Goal: Task Accomplishment & Management: Complete application form

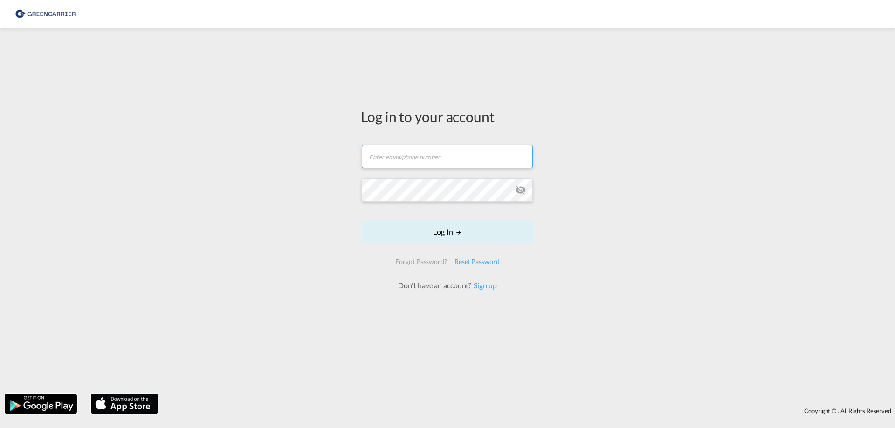
type input "[EMAIL_ADDRESS][DOMAIN_NAME]"
click at [450, 232] on form "[EMAIL_ADDRESS][DOMAIN_NAME] Email field is required Password field is required…" at bounding box center [447, 214] width 173 height 156
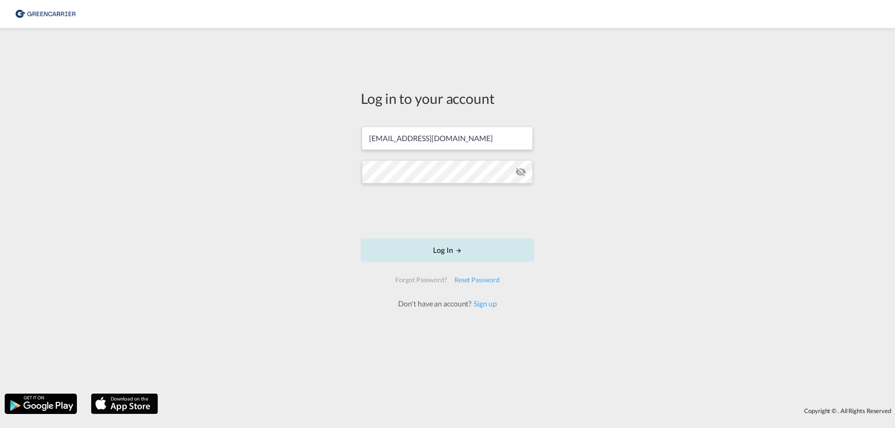
click at [456, 250] on md-icon "LOGIN" at bounding box center [459, 251] width 7 height 7
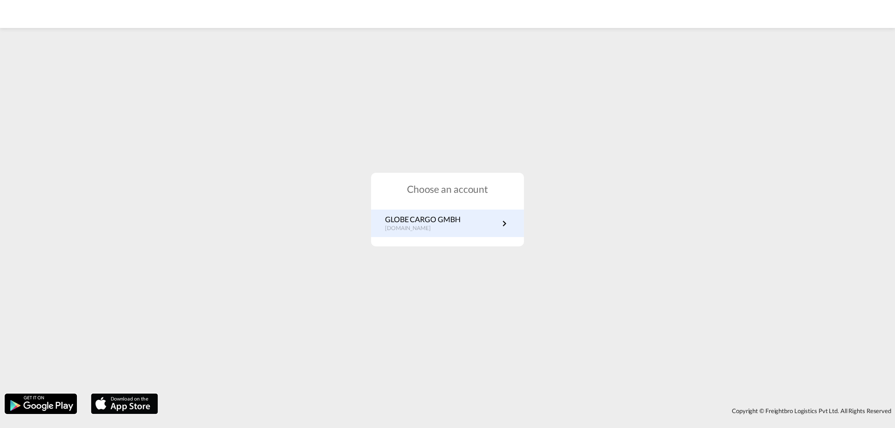
click at [433, 231] on p "[DOMAIN_NAME]" at bounding box center [422, 229] width 75 height 8
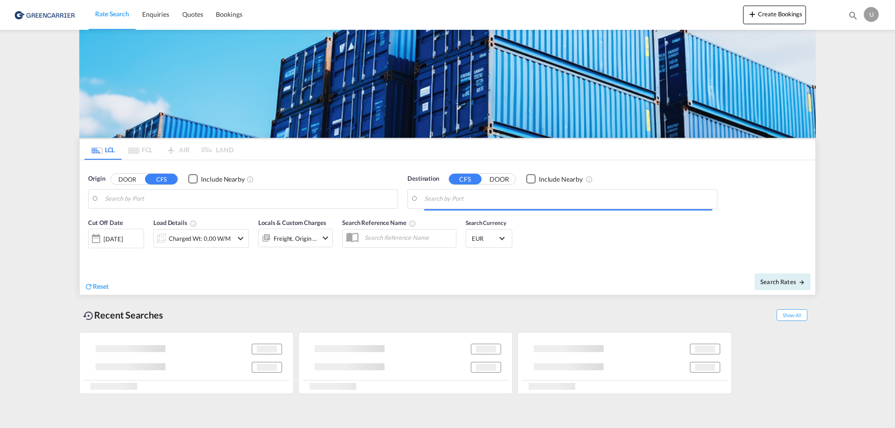
type input "[GEOGRAPHIC_DATA], [GEOGRAPHIC_DATA]"
type input "[GEOGRAPHIC_DATA], NZAKL"
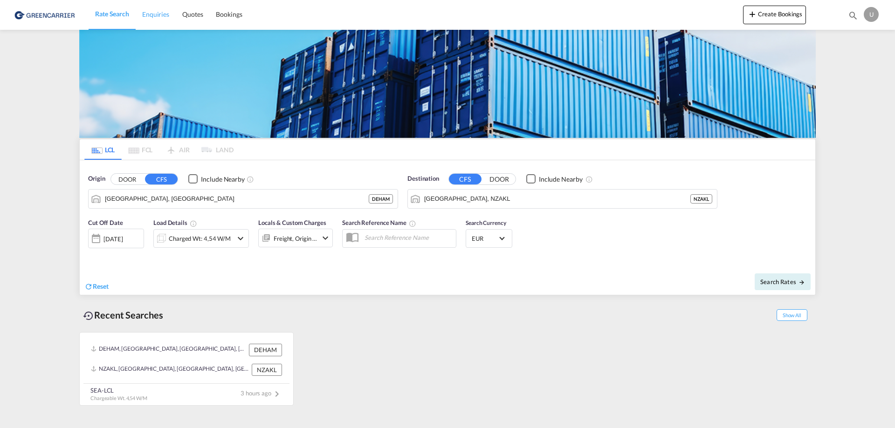
click at [155, 14] on span "Enquiries" at bounding box center [155, 14] width 27 height 8
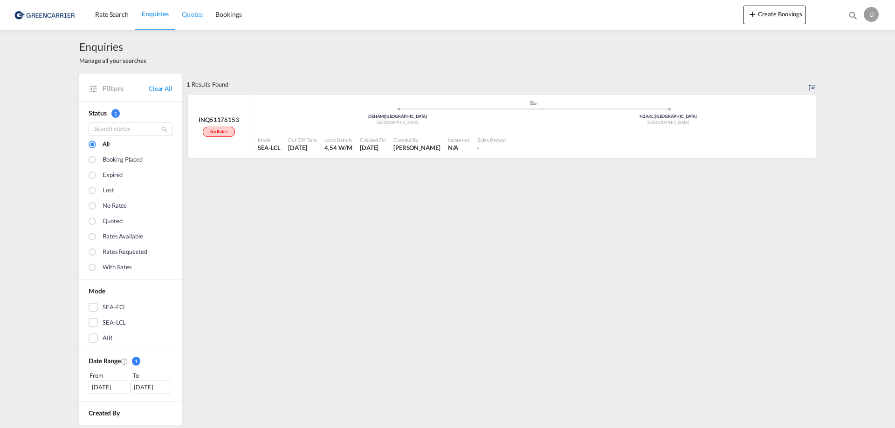
click at [194, 17] on span "Quotes" at bounding box center [192, 14] width 21 height 8
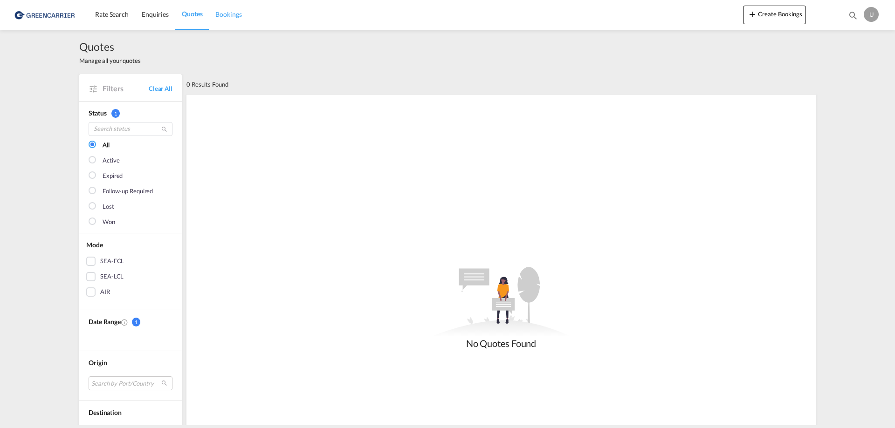
click at [232, 17] on span "Bookings" at bounding box center [228, 14] width 26 height 8
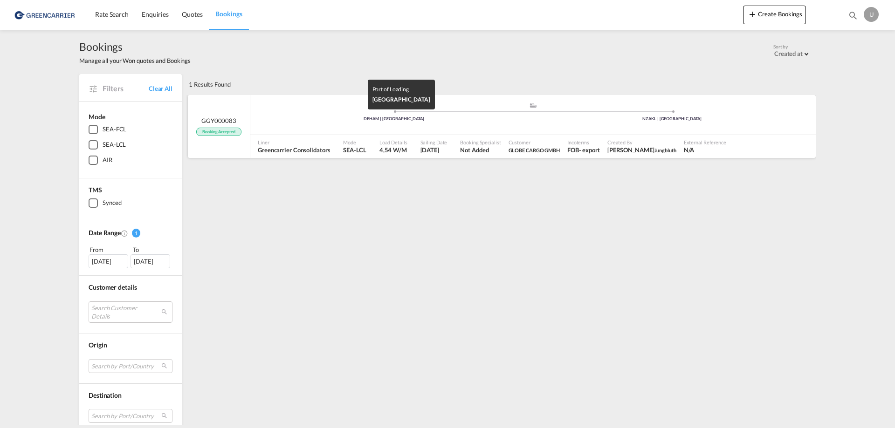
click at [386, 121] on div "DEHAM | Hamburg" at bounding box center [394, 119] width 278 height 6
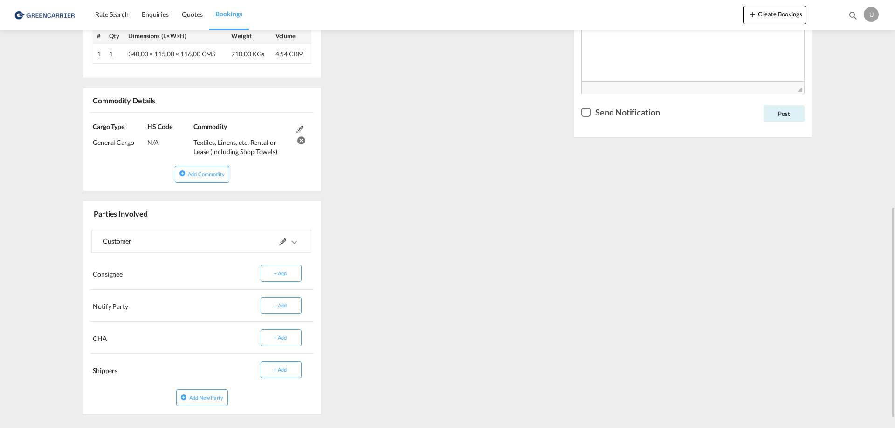
scroll to position [437, 0]
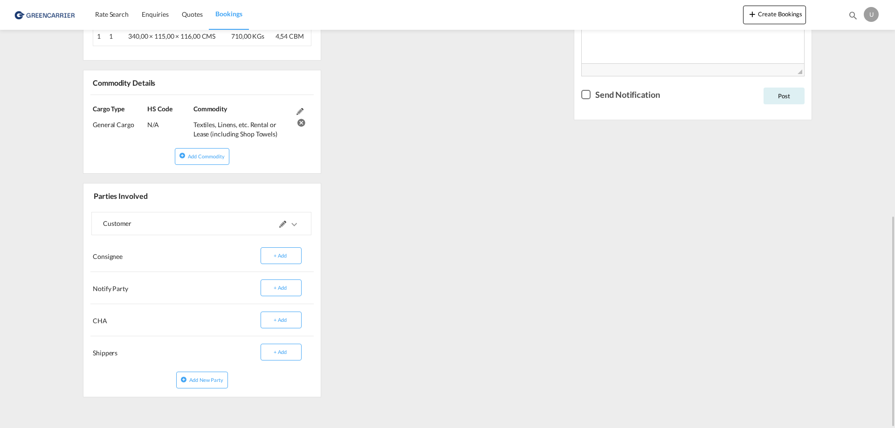
click at [206, 221] on div at bounding box center [250, 224] width 98 height 22
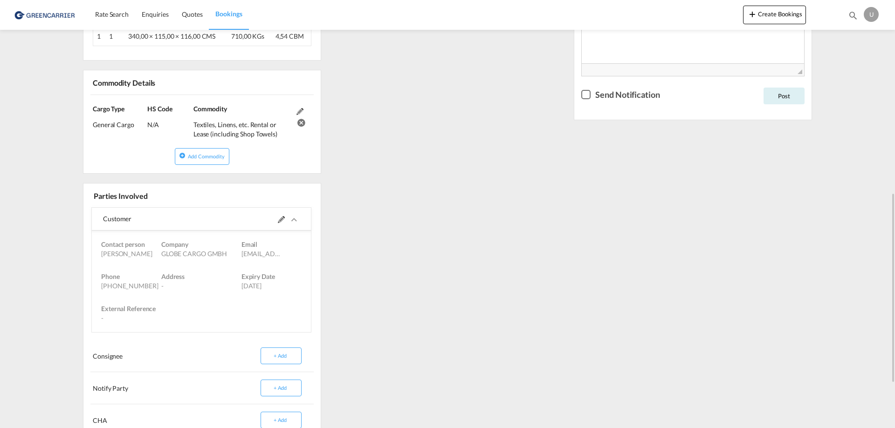
click at [206, 221] on div at bounding box center [250, 219] width 98 height 22
click at [411, 248] on div "References Edit Inquiry No. N/A Quotation No. N/A Search Reference DEHAM to NZA…" at bounding box center [447, 116] width 737 height 778
click at [397, 314] on div "References Edit Inquiry No. N/A Quotation No. N/A Search Reference DEHAM to NZA…" at bounding box center [447, 116] width 737 height 778
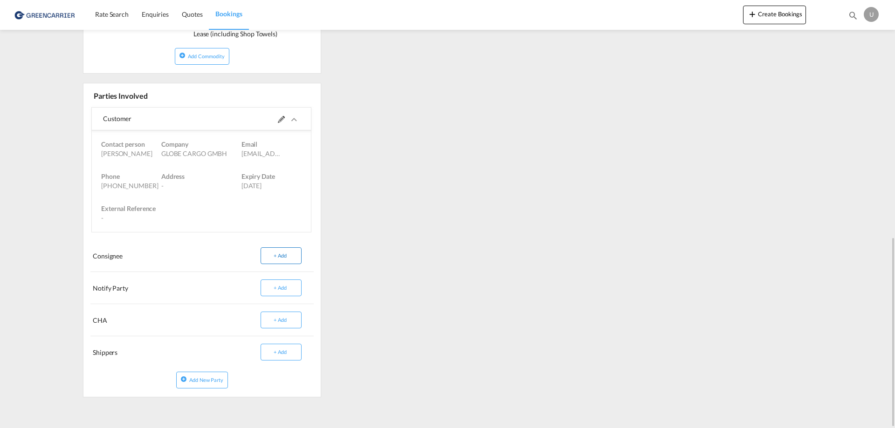
click at [287, 262] on button "+ Add" at bounding box center [281, 256] width 41 height 17
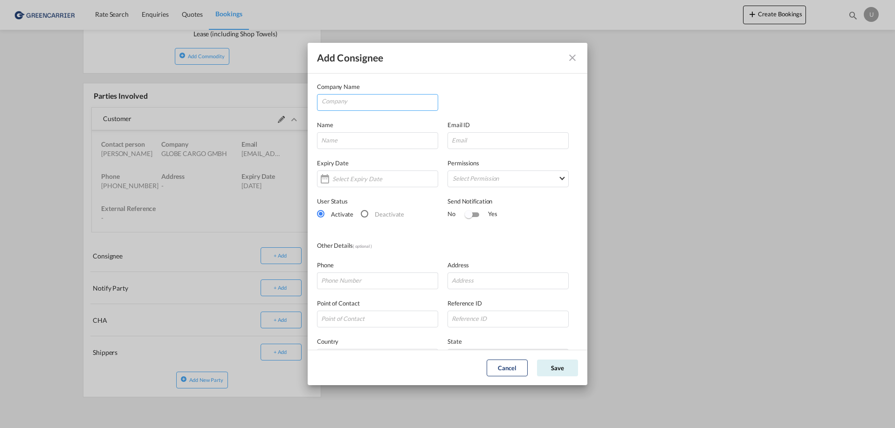
click at [336, 111] on md-autocomplete-wrap "Add Consignee Company ..." at bounding box center [379, 104] width 117 height 19
click at [337, 105] on input "Company" at bounding box center [380, 102] width 116 height 14
type input "orbit"
drag, startPoint x: 343, startPoint y: 97, endPoint x: 290, endPoint y: 97, distance: 52.7
click at [290, 97] on div "Add Consignee Company Name orbit Name Email ID Expiry Date Permissions Select P…" at bounding box center [447, 214] width 895 height 428
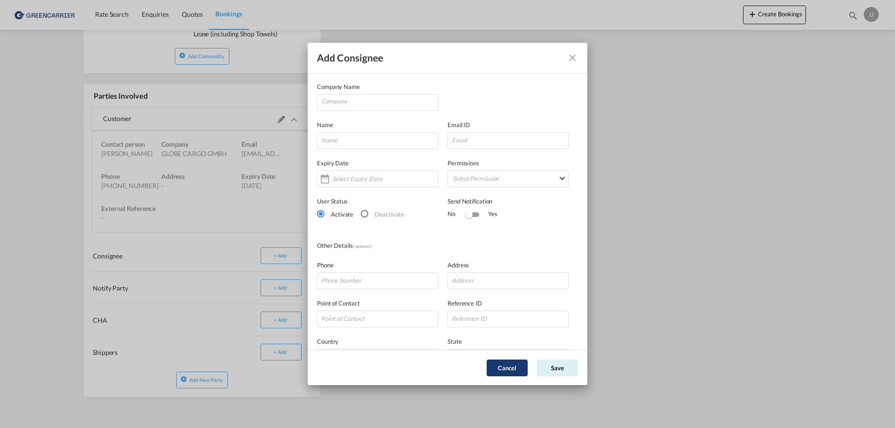
click at [499, 367] on button "Cancel" at bounding box center [507, 368] width 41 height 17
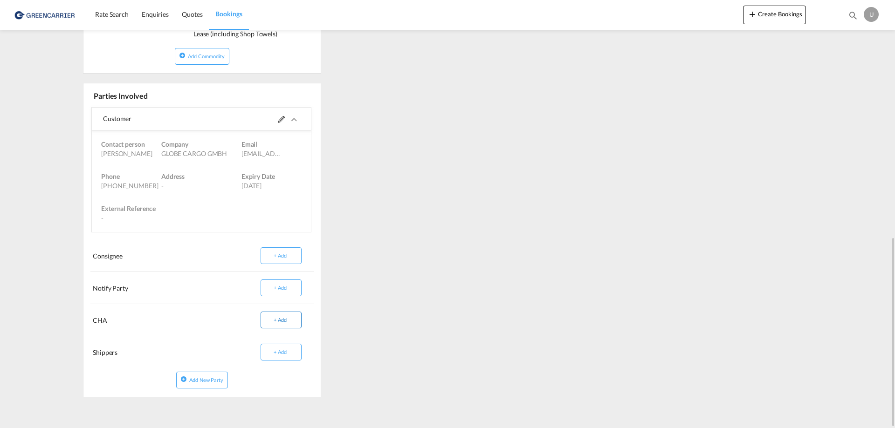
click at [288, 320] on button "+ Add" at bounding box center [281, 320] width 41 height 17
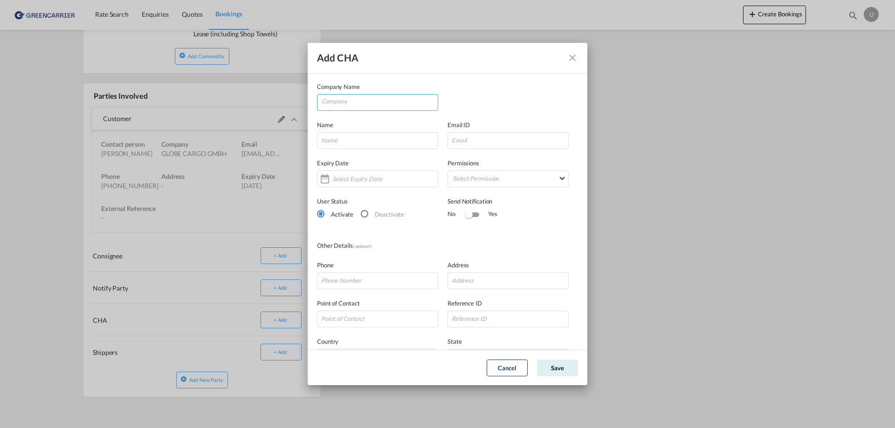
click at [332, 101] on input "Company" at bounding box center [380, 102] width 116 height 14
type input "carot"
click at [516, 369] on button "Cancel" at bounding box center [507, 368] width 41 height 17
